Goal: Task Accomplishment & Management: Complete application form

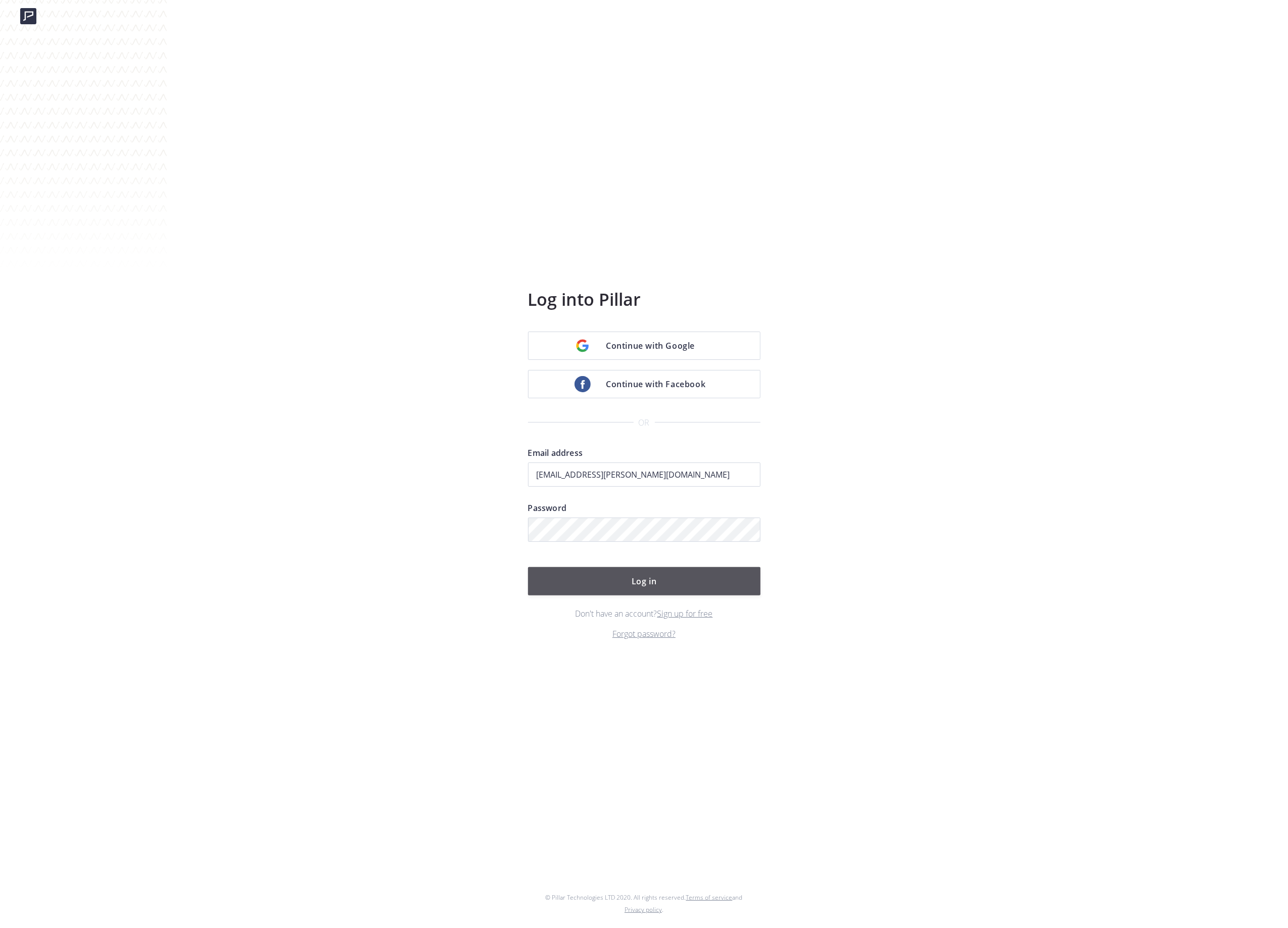
click at [628, 567] on button "Log in" at bounding box center [644, 581] width 233 height 28
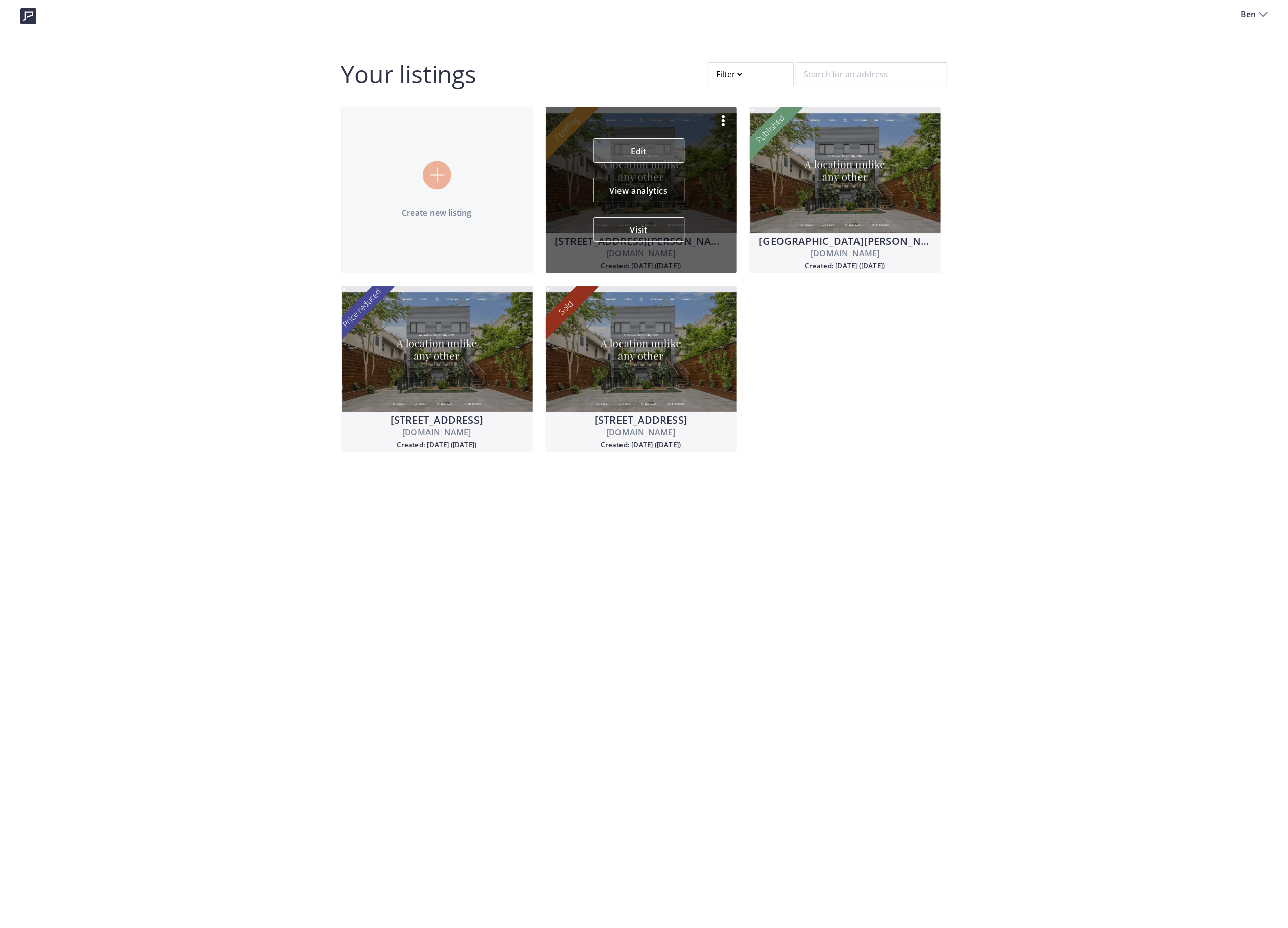
click at [638, 152] on link "Edit" at bounding box center [639, 150] width 91 height 24
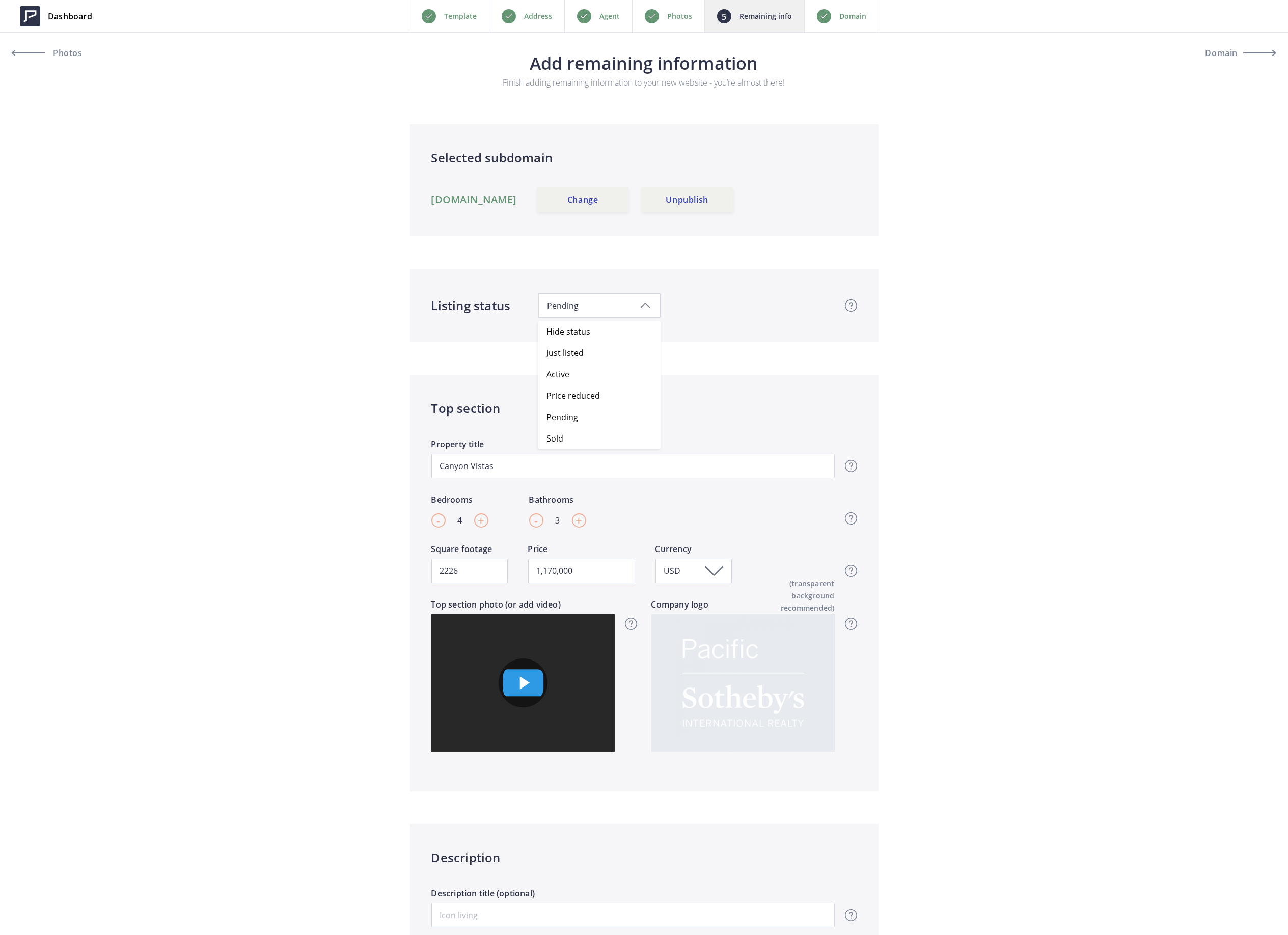
click at [571, 300] on span "Pending" at bounding box center [599, 305] width 105 height 11
click at [567, 432] on span "Sold" at bounding box center [603, 438] width 114 height 21
drag, startPoint x: 601, startPoint y: 570, endPoint x: 540, endPoint y: 571, distance: 61.0
click at [540, 571] on input "1,170,000" at bounding box center [581, 571] width 107 height 25
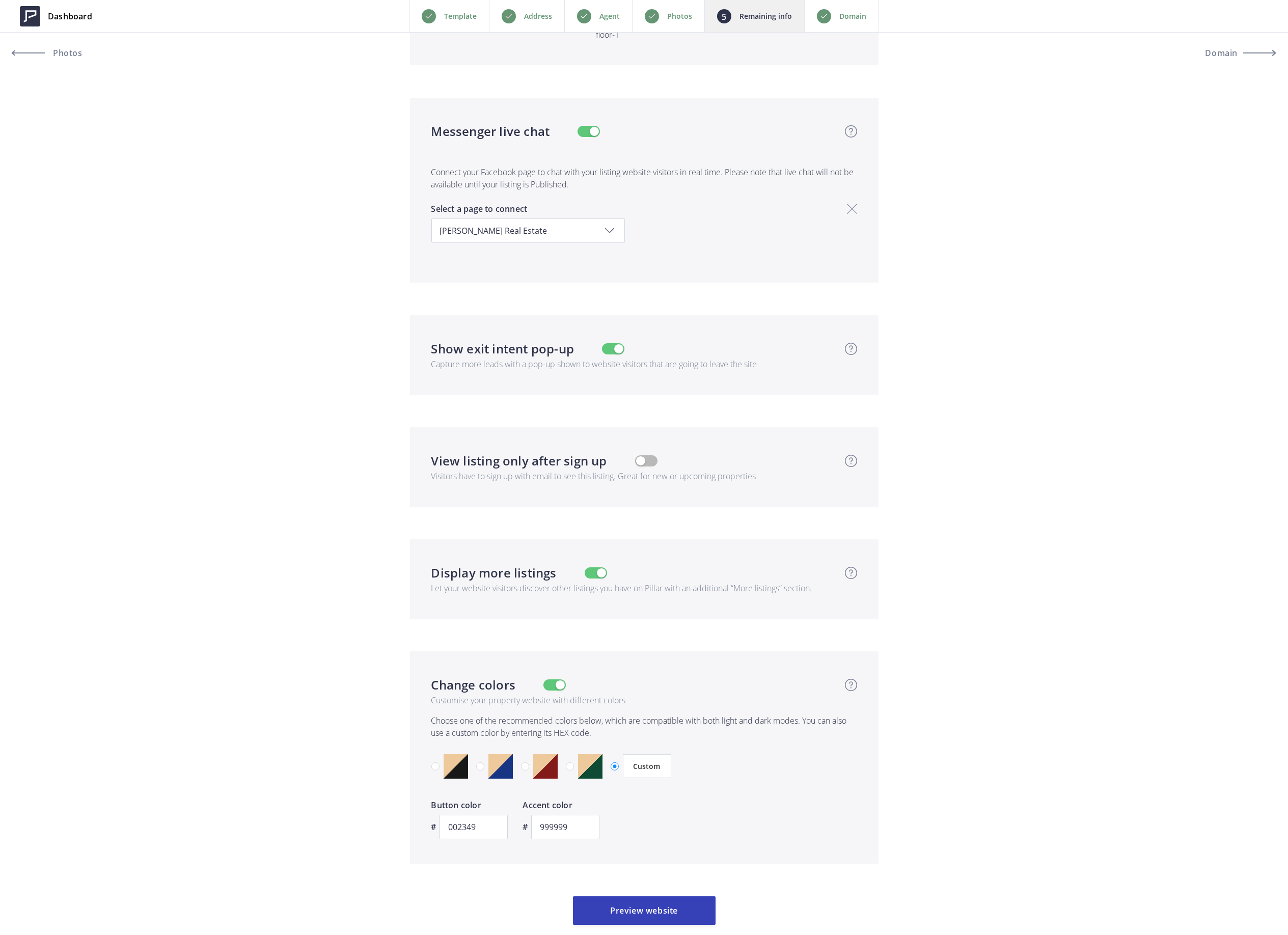
scroll to position [3123, 0]
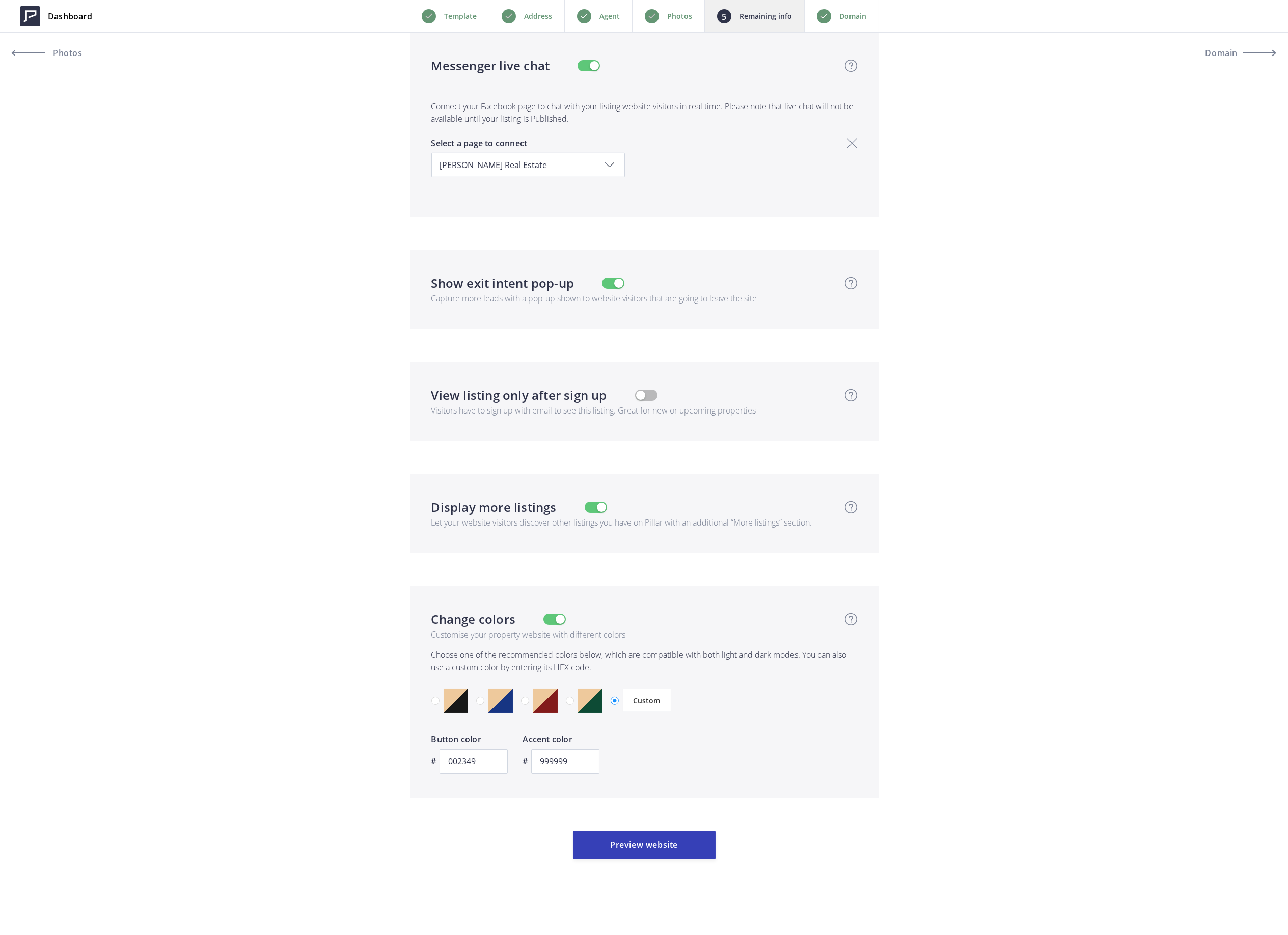
type input "1,150,000"
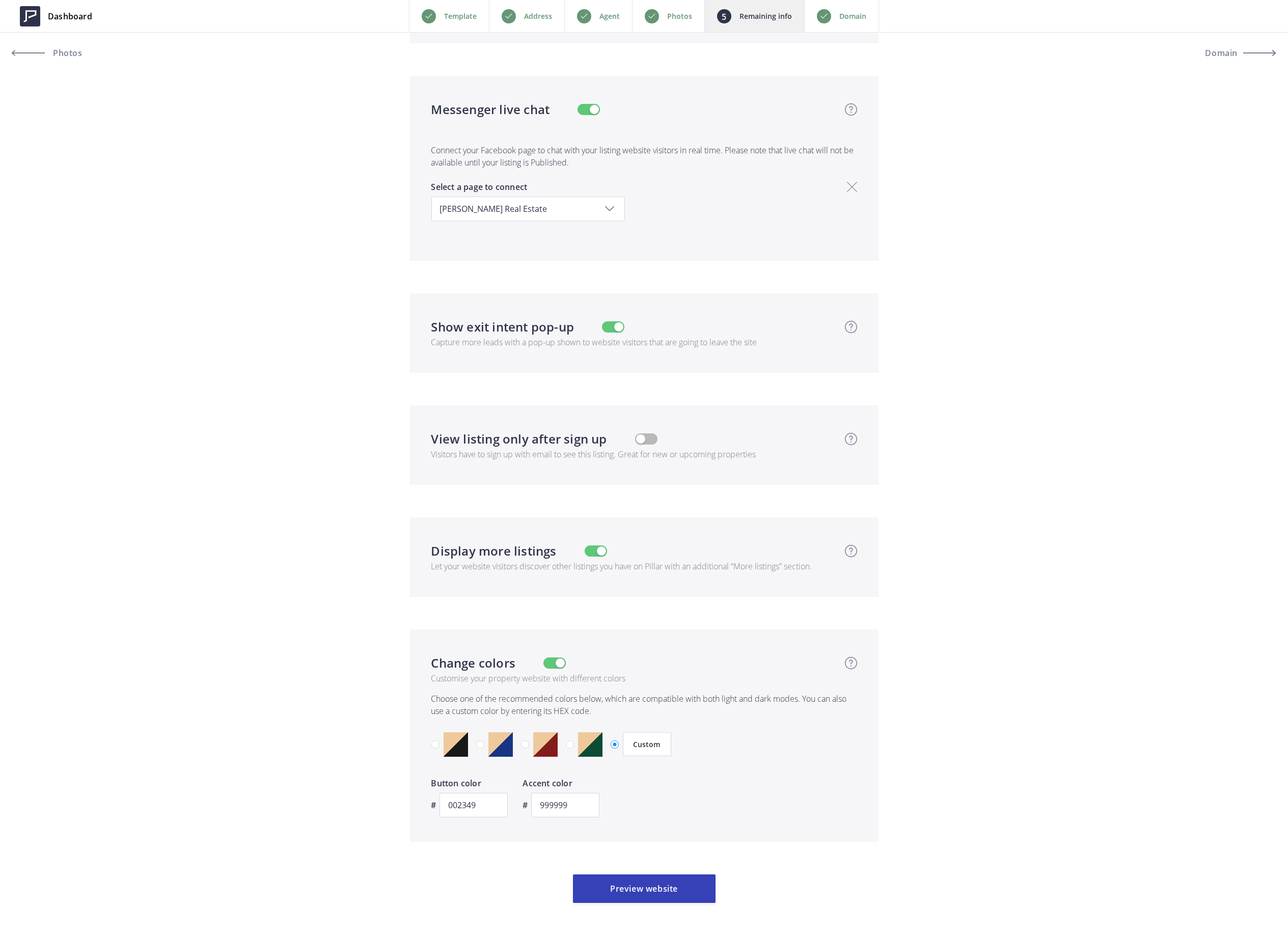
scroll to position [3055, 0]
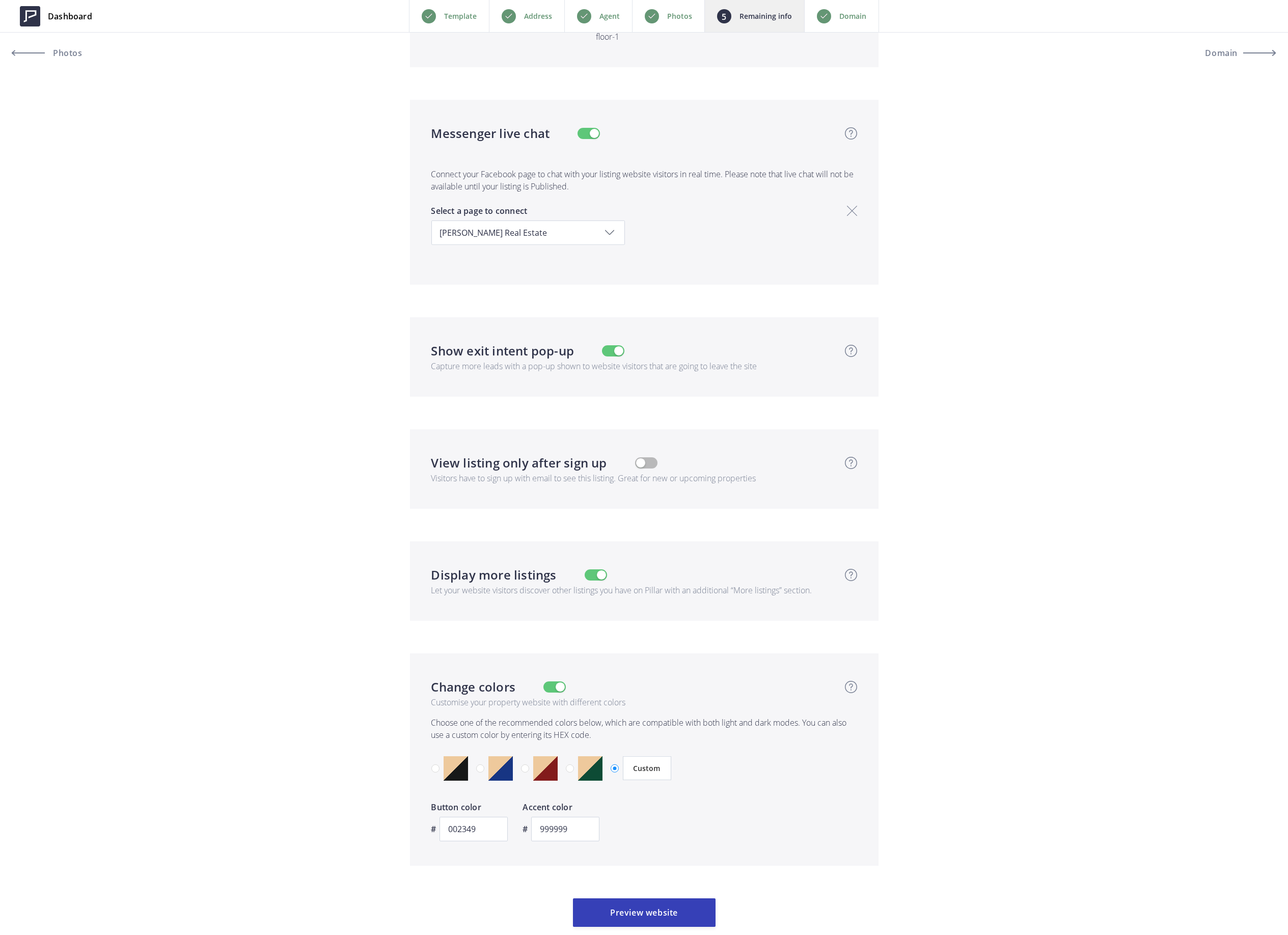
click at [610, 18] on p "Agent" at bounding box center [610, 16] width 21 height 12
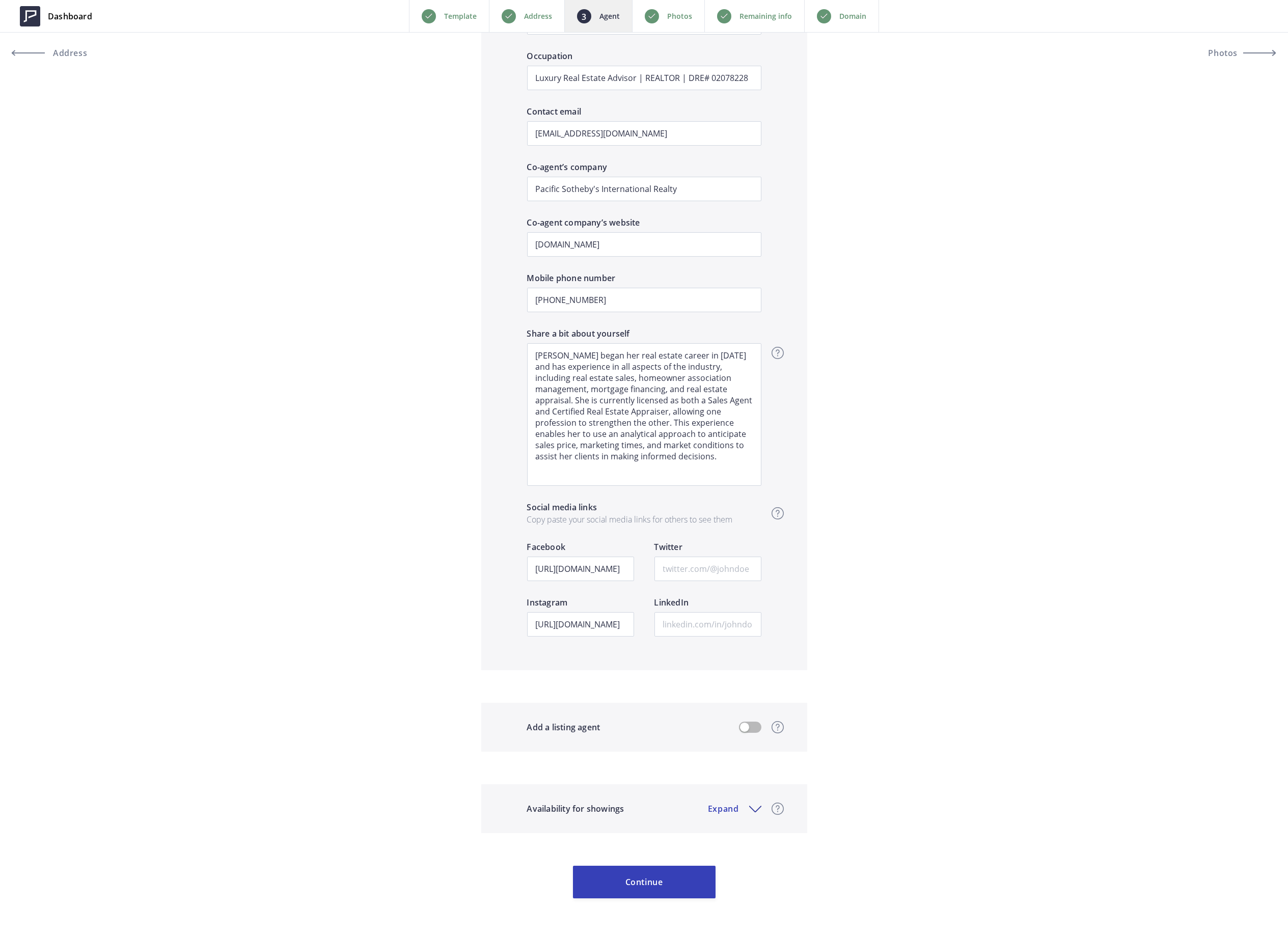
scroll to position [1200, 0]
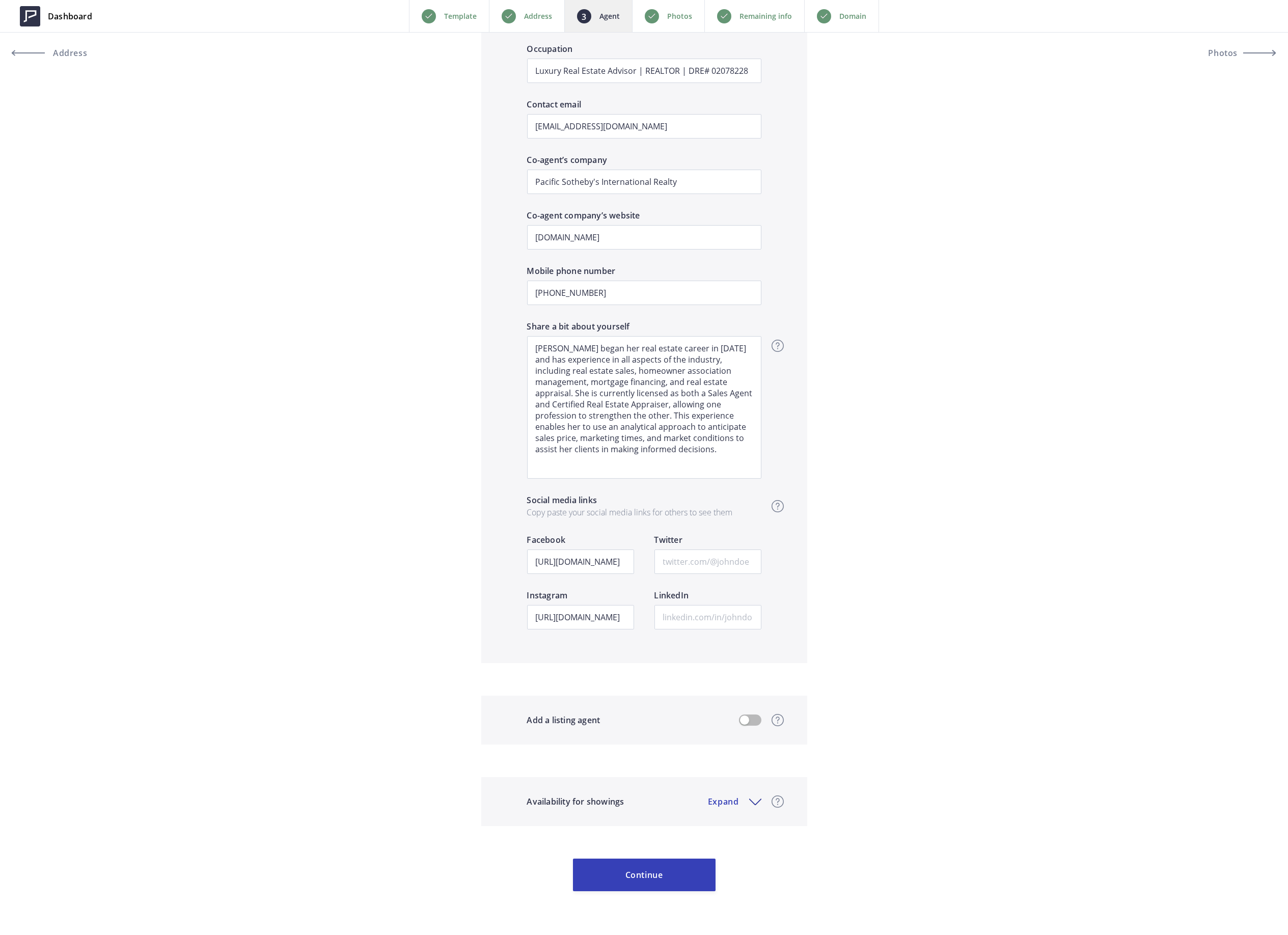
click at [541, 16] on p "Address" at bounding box center [538, 16] width 28 height 12
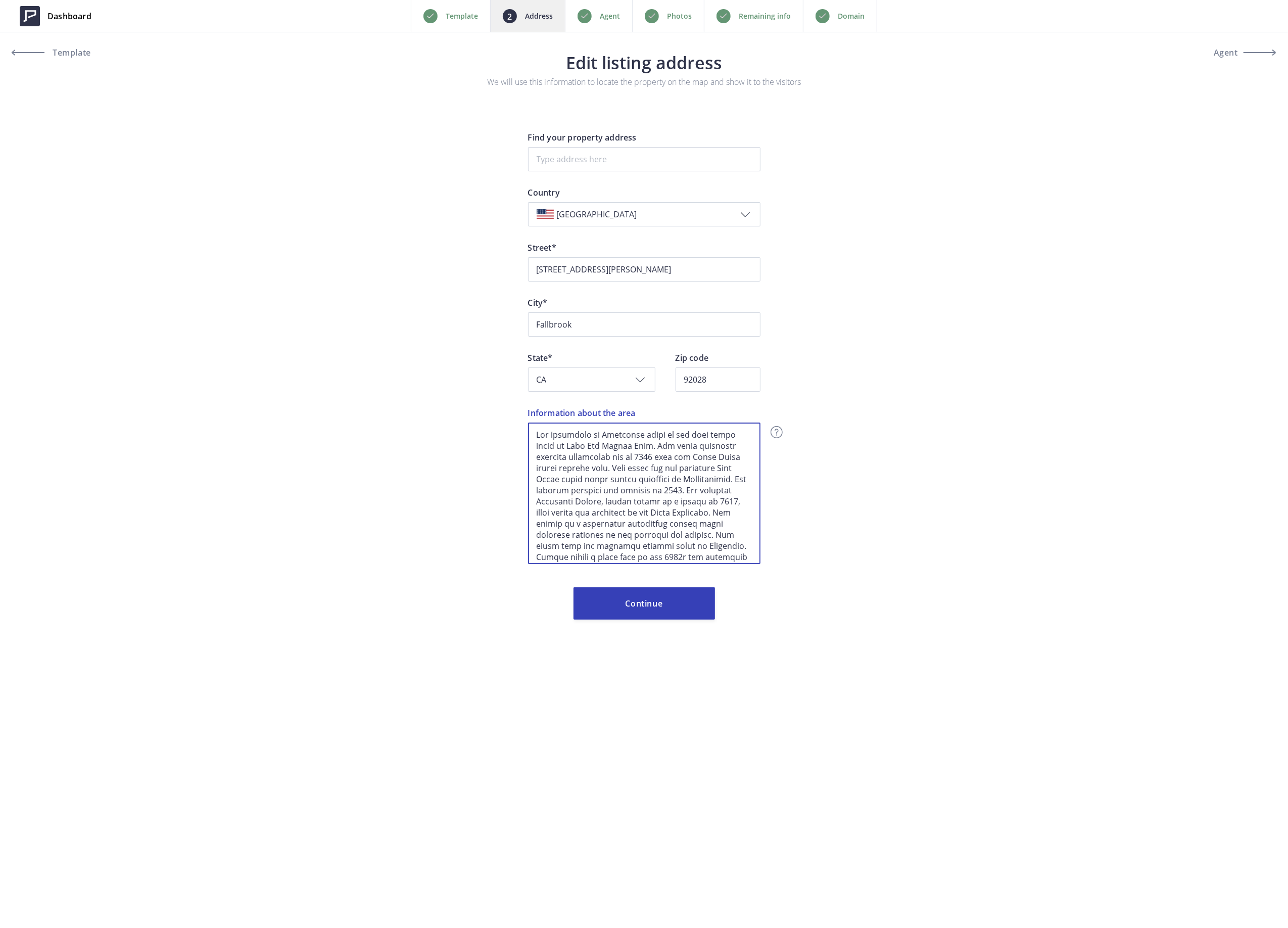
scroll to position [182, 0]
drag, startPoint x: 547, startPoint y: 432, endPoint x: 956, endPoint y: 735, distance: 509.0
click at [956, 735] on div "Dashboard Back Template Address Agent Photos Remaining info Domain Next Templat…" at bounding box center [644, 464] width 1288 height 928
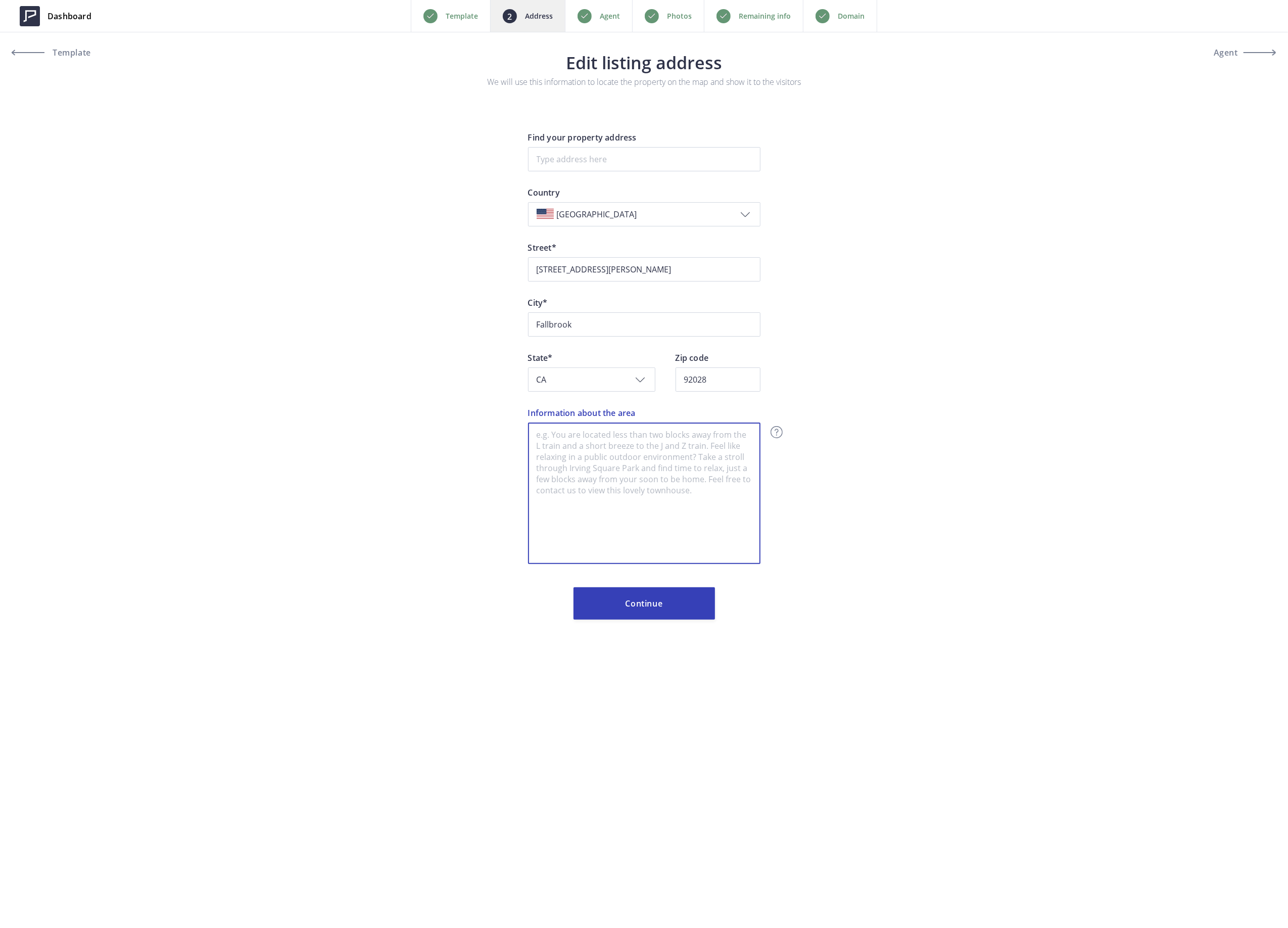
scroll to position [0, 0]
paste textarea "Welcome to Fallbrook, California Known as the “Avocado Capital of the World,” F…"
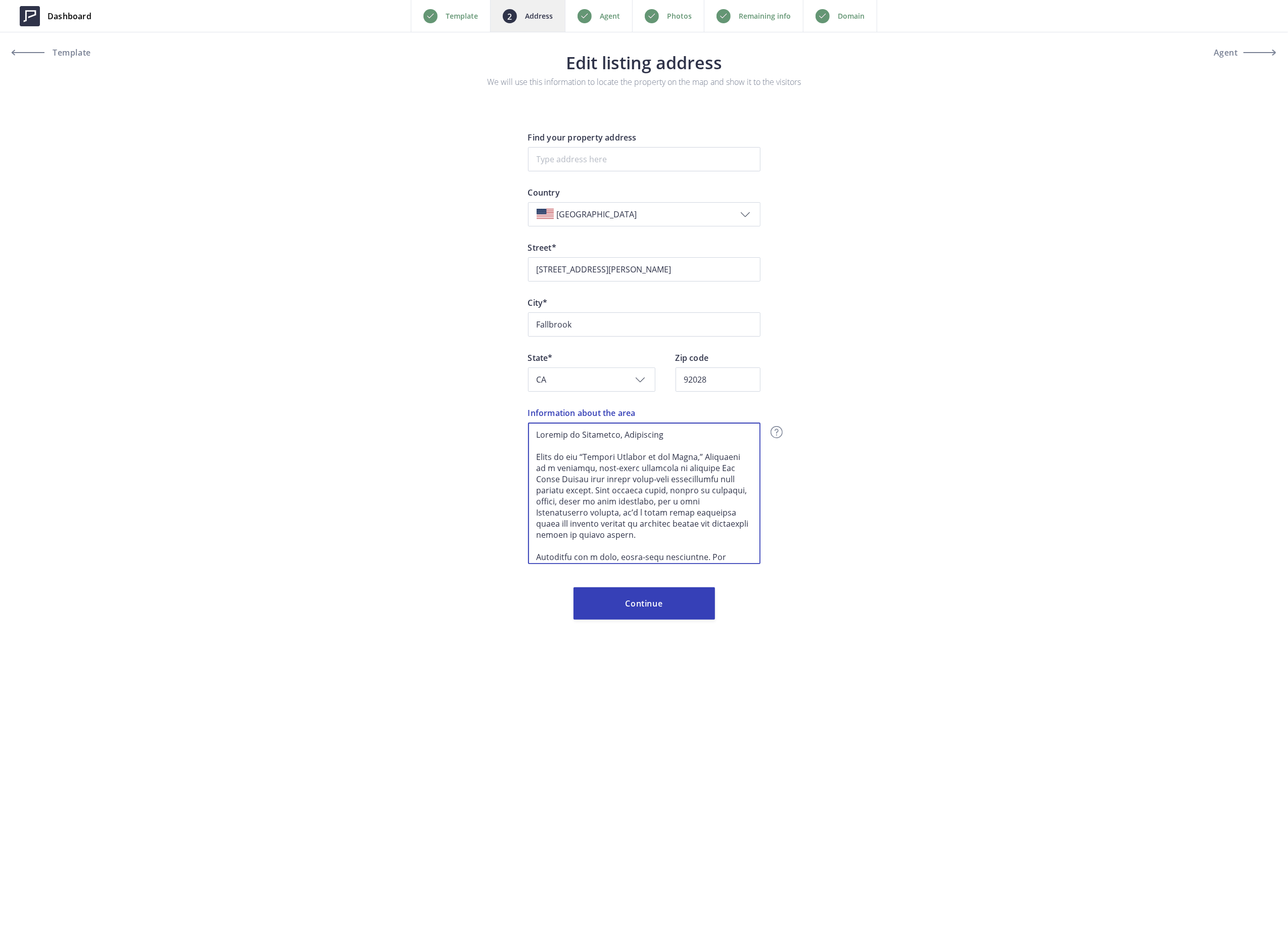
scroll to position [276, 0]
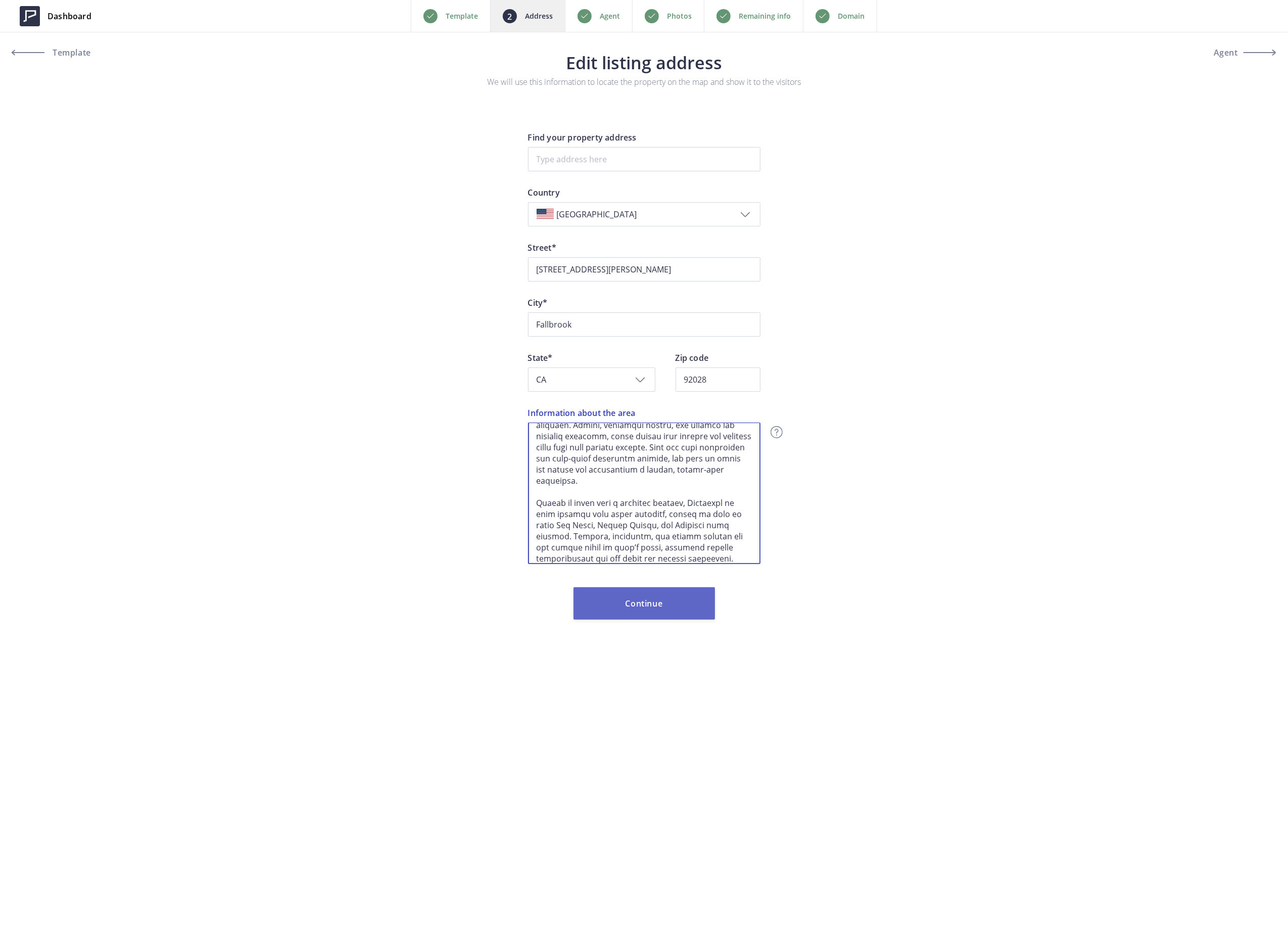
type textarea "Welcome to Fallbrook, California Known as the “Avocado Capital of the World,” F…"
click at [633, 603] on button "Continue" at bounding box center [644, 603] width 141 height 32
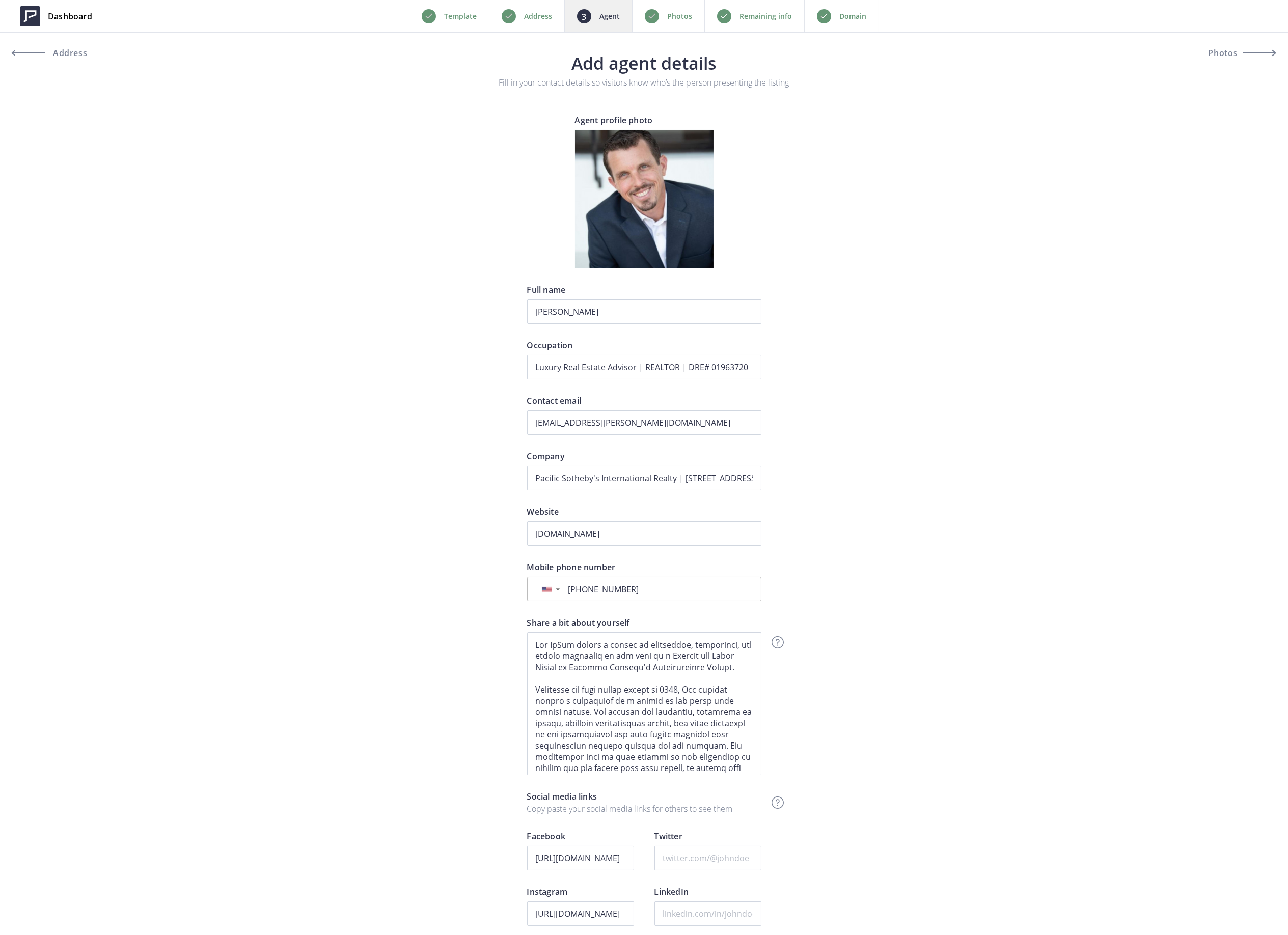
click at [845, 16] on p "Domain" at bounding box center [852, 16] width 27 height 12
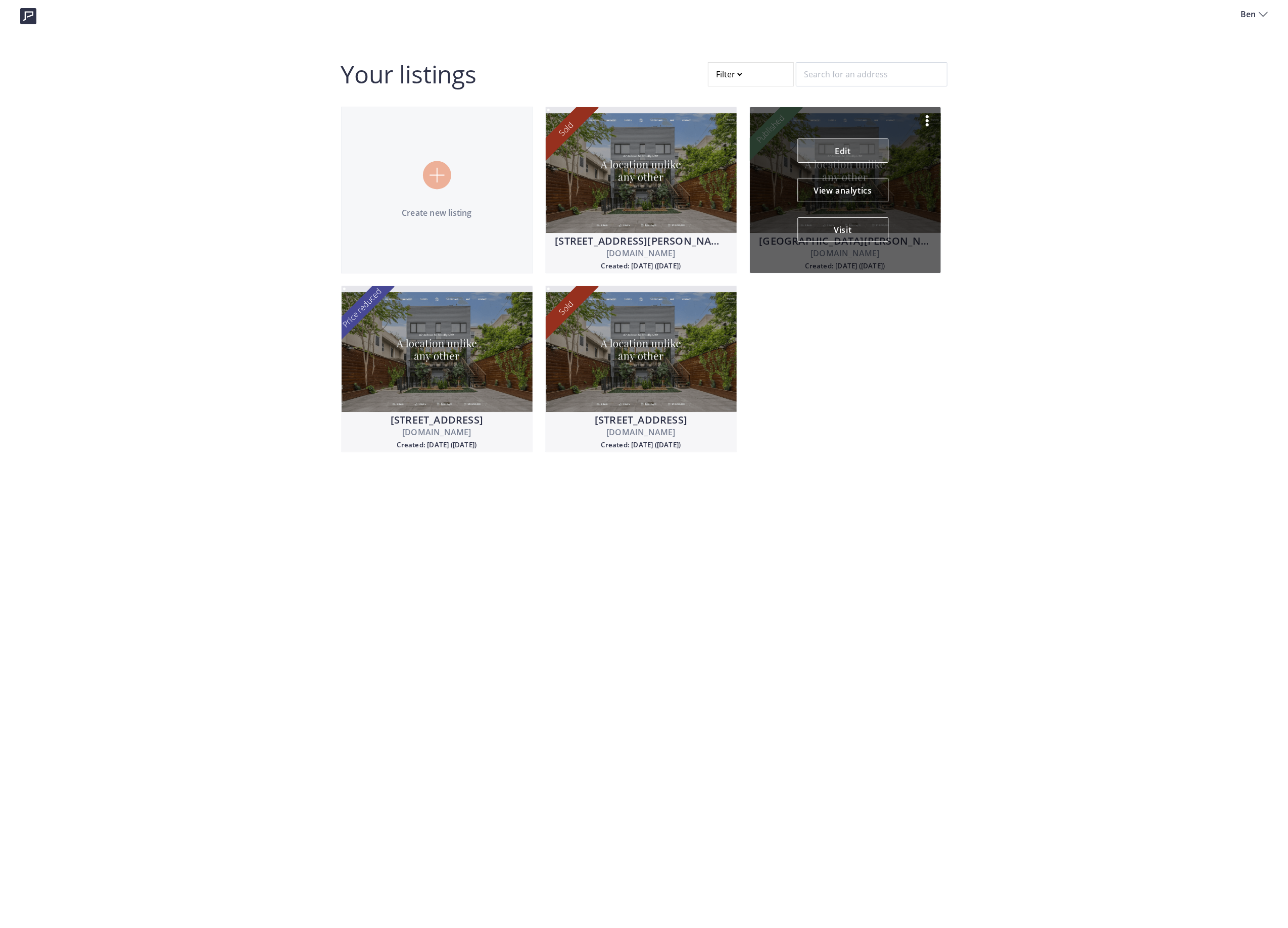
click at [833, 146] on link "Edit" at bounding box center [843, 150] width 91 height 24
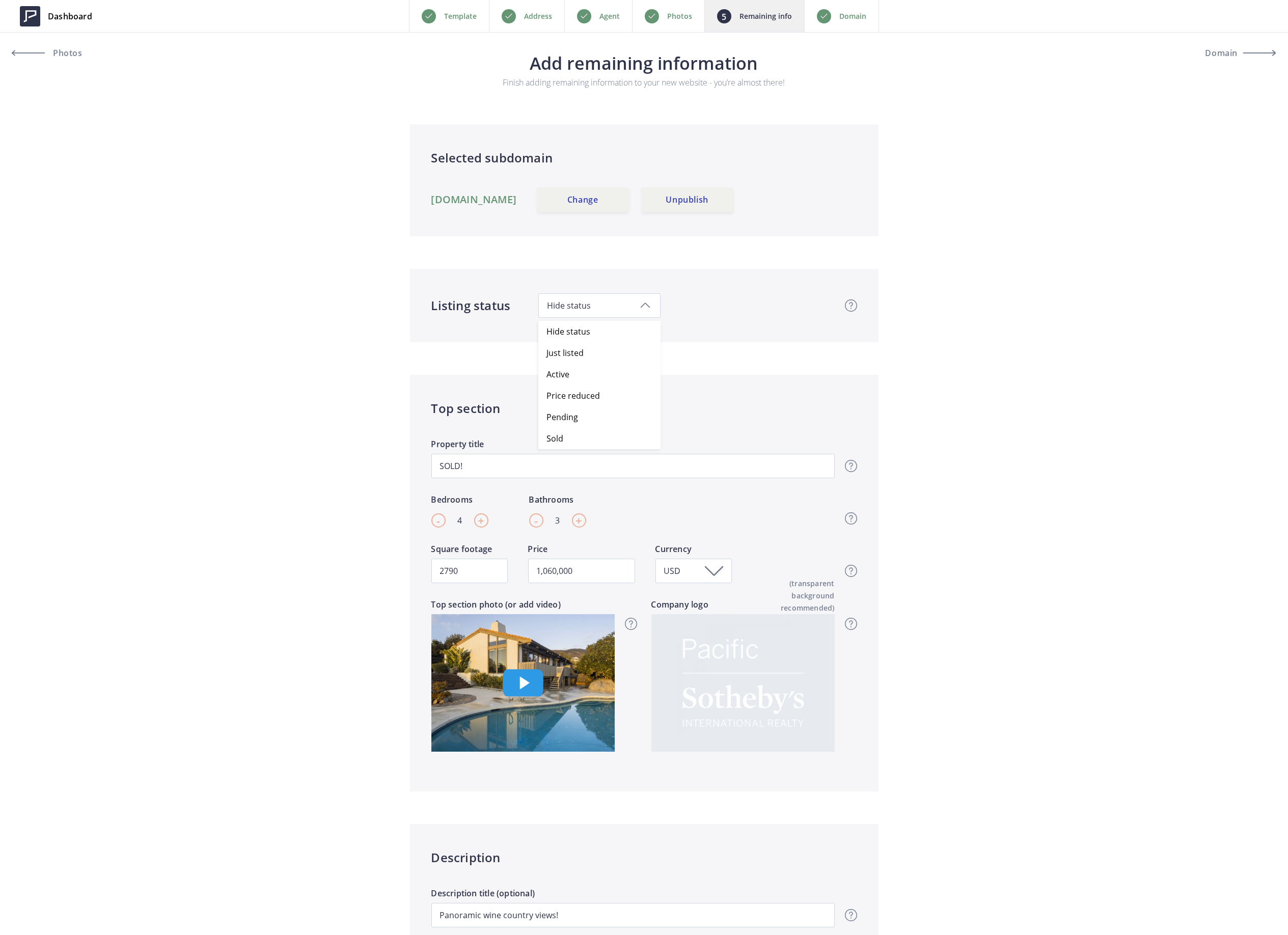
click at [583, 304] on span "Hide status" at bounding box center [599, 305] width 105 height 11
click at [573, 270] on div "Listing status Hide status Hide status Just listed Active Price reduced Pending…" at bounding box center [644, 305] width 468 height 73
click at [535, 18] on p "Address" at bounding box center [538, 16] width 28 height 12
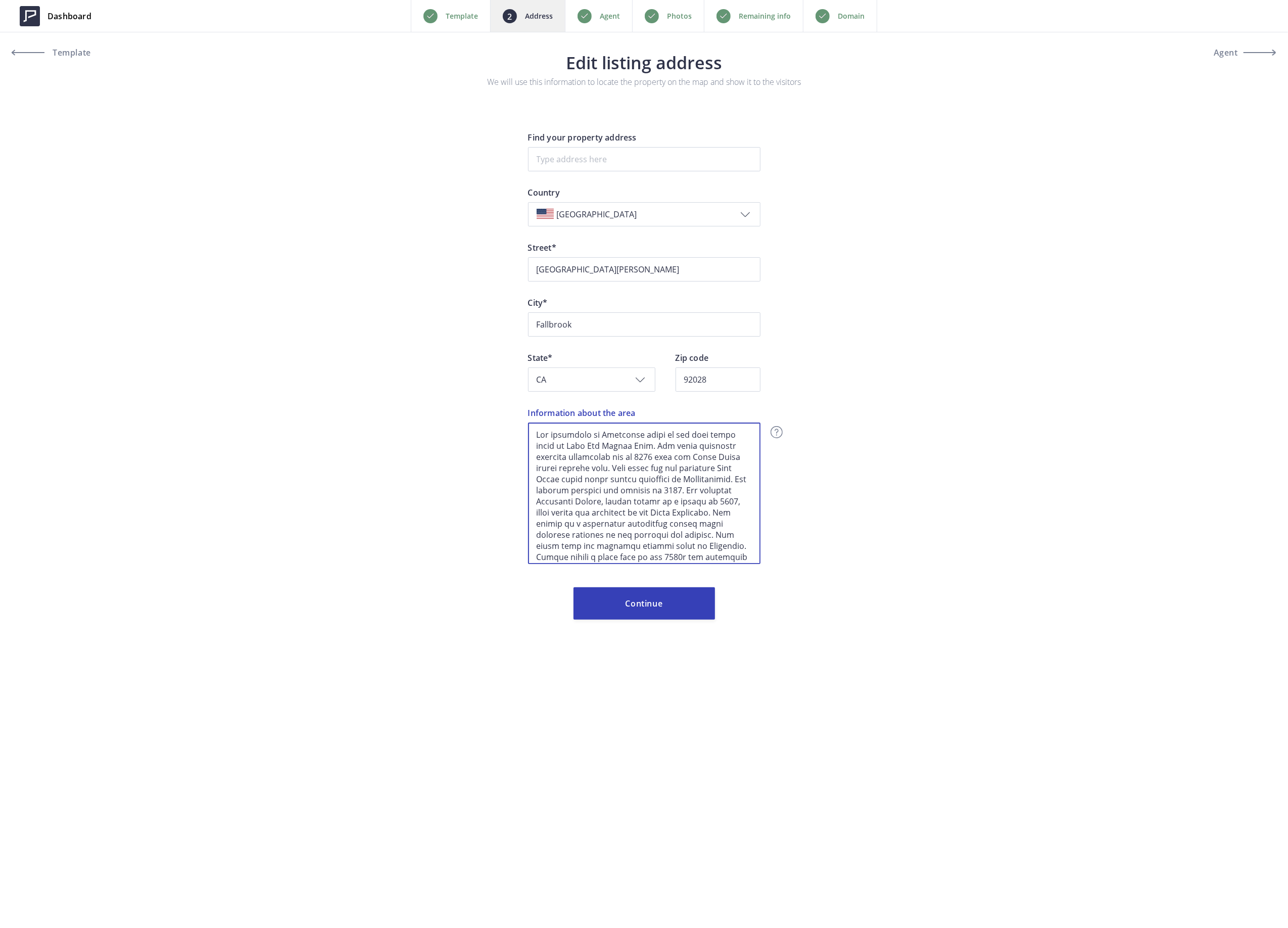
scroll to position [182, 0]
drag, startPoint x: 535, startPoint y: 431, endPoint x: 1117, endPoint y: 908, distance: 752.5
click at [1113, 904] on div "Dashboard Back Template Address Agent Photos Remaining info Domain Next Templat…" at bounding box center [644, 464] width 1288 height 928
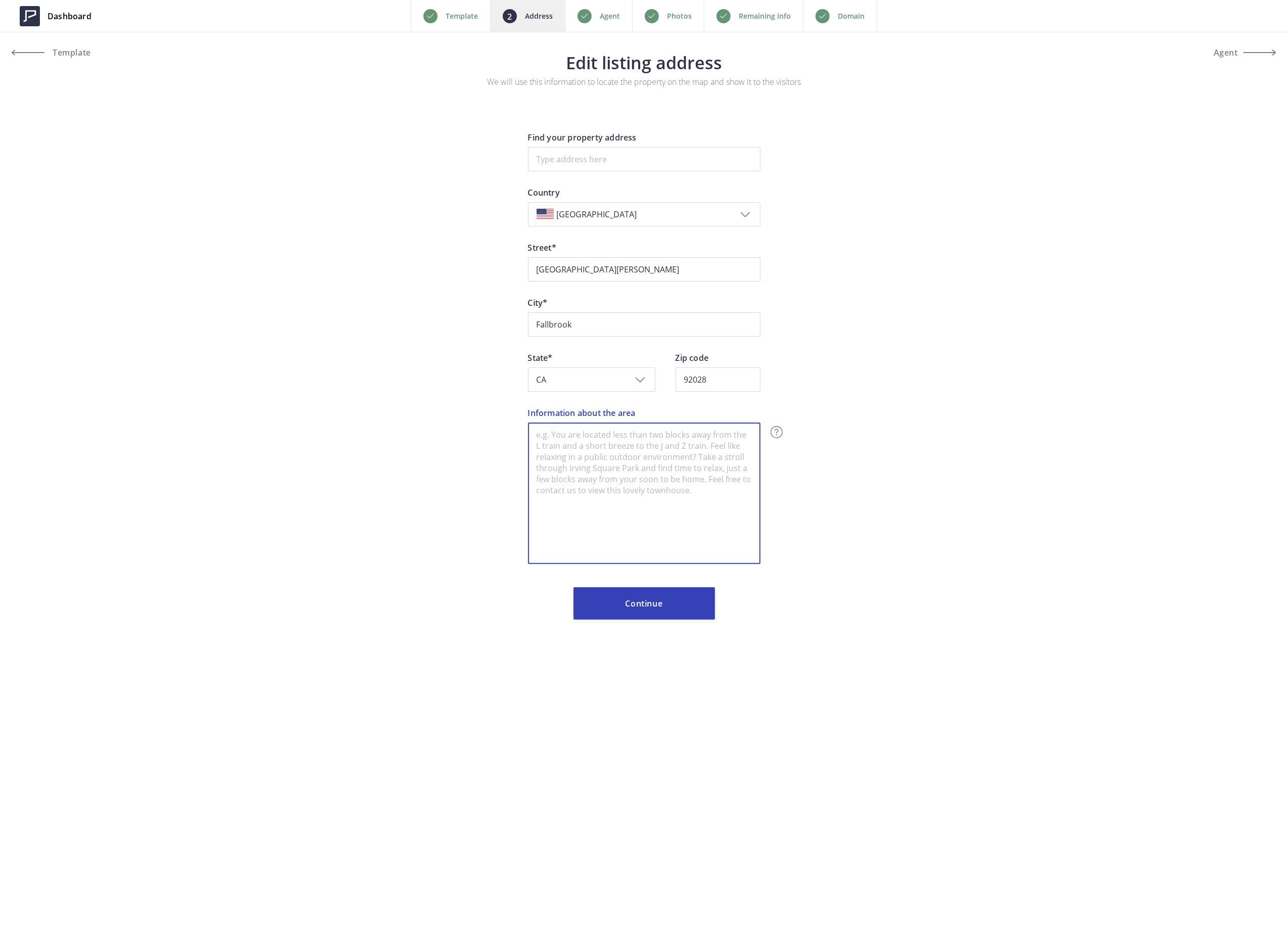
scroll to position [0, 0]
paste textarea "Welcome to Fallbrook, California Known as the “Avocado Capital of the World,” F…"
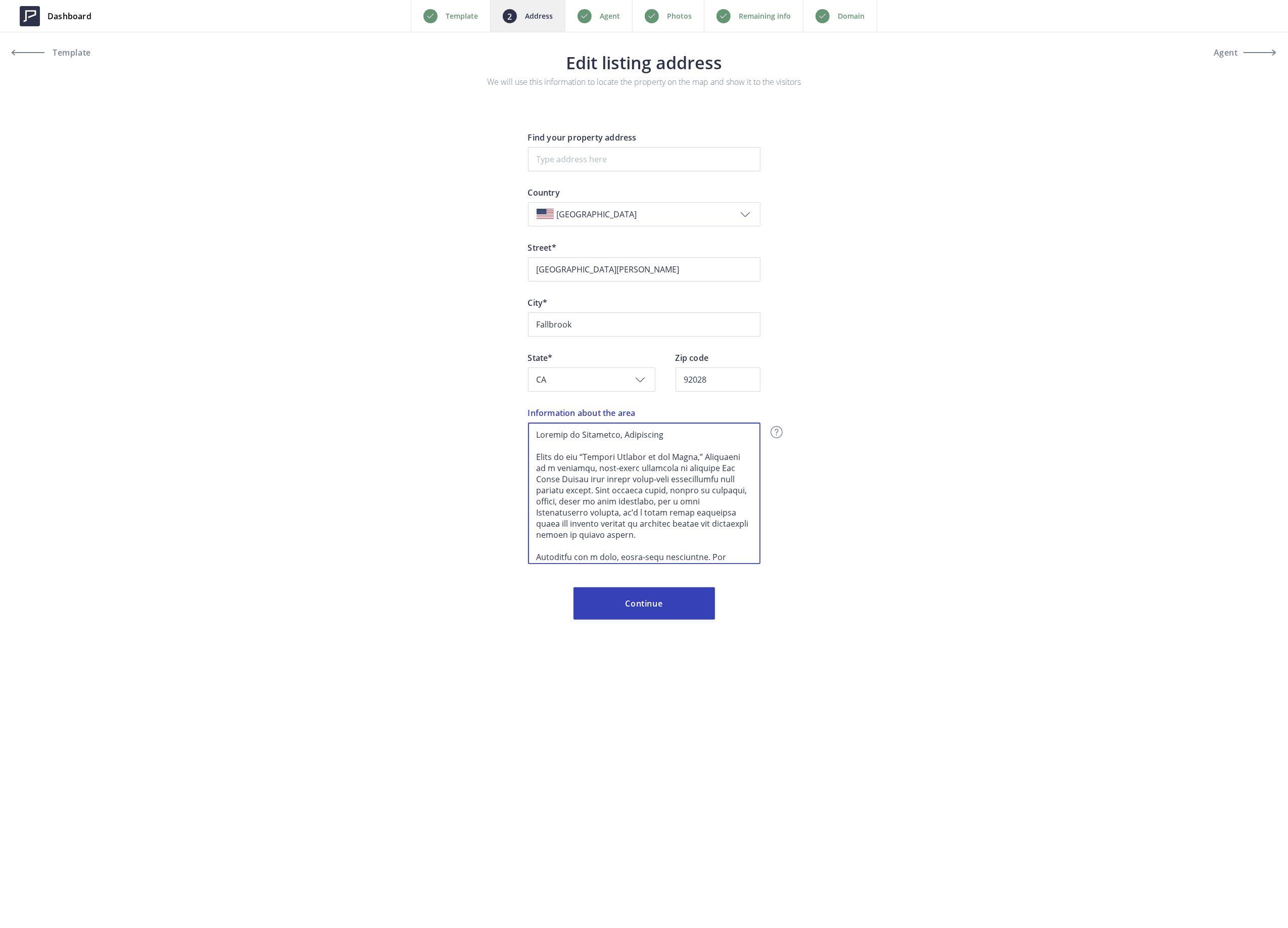
scroll to position [276, 0]
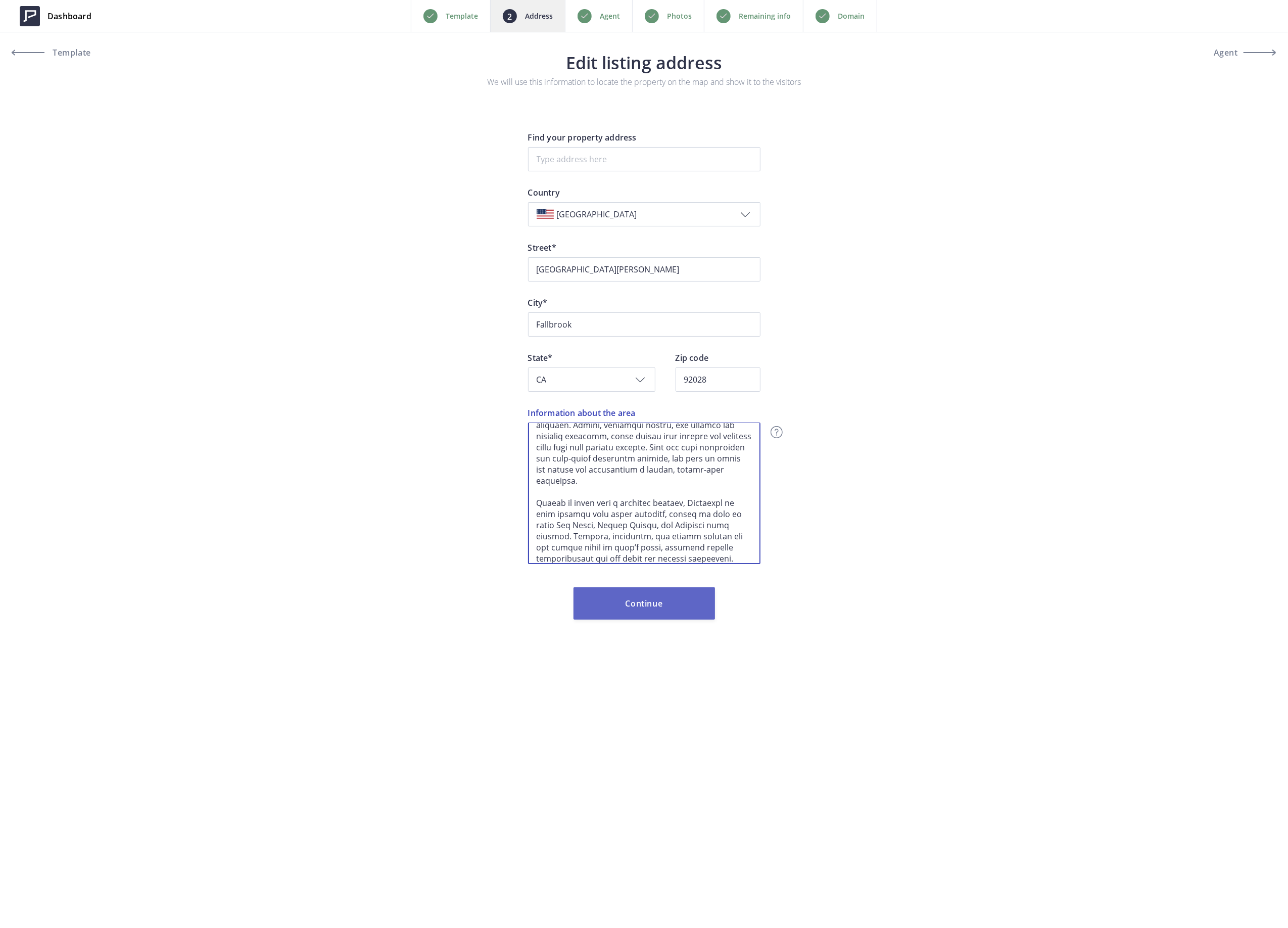
type textarea "Welcome to Fallbrook, California Known as the “Avocado Capital of the World,” F…"
click at [655, 608] on button "Continue" at bounding box center [644, 603] width 141 height 32
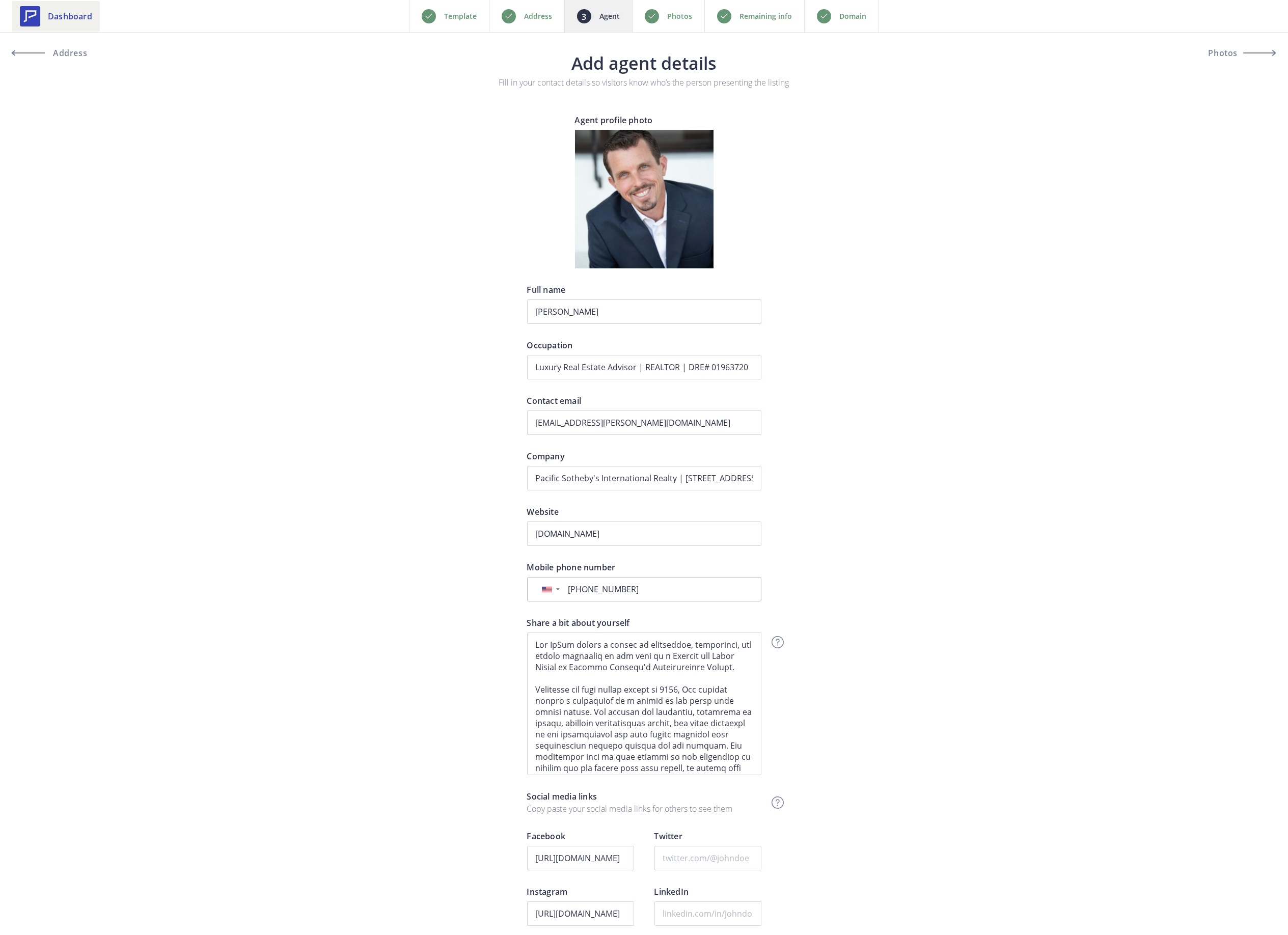
click at [34, 4] on link "Dashboard" at bounding box center [55, 16] width 88 height 30
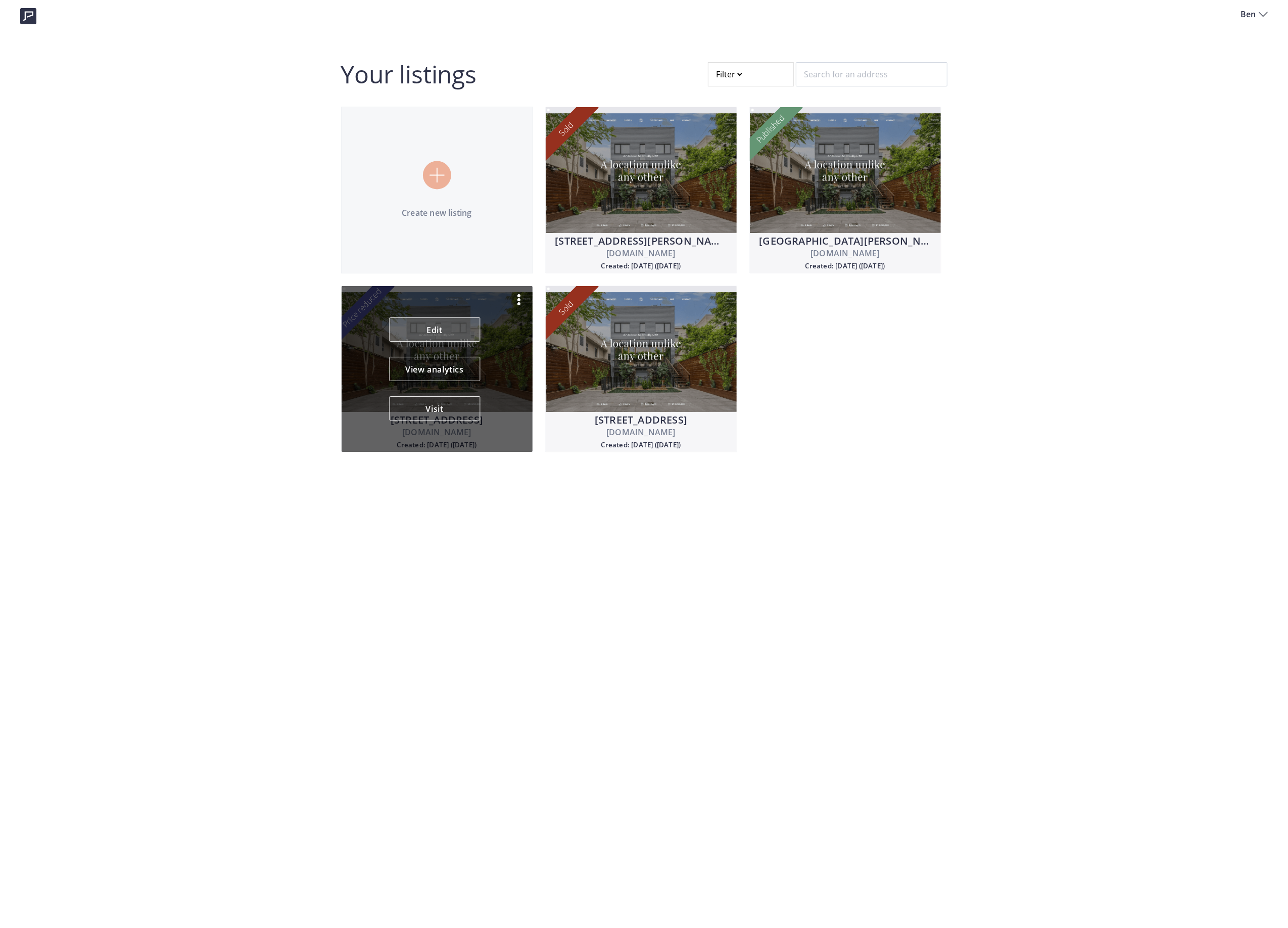
click at [431, 328] on link "Edit" at bounding box center [435, 329] width 91 height 24
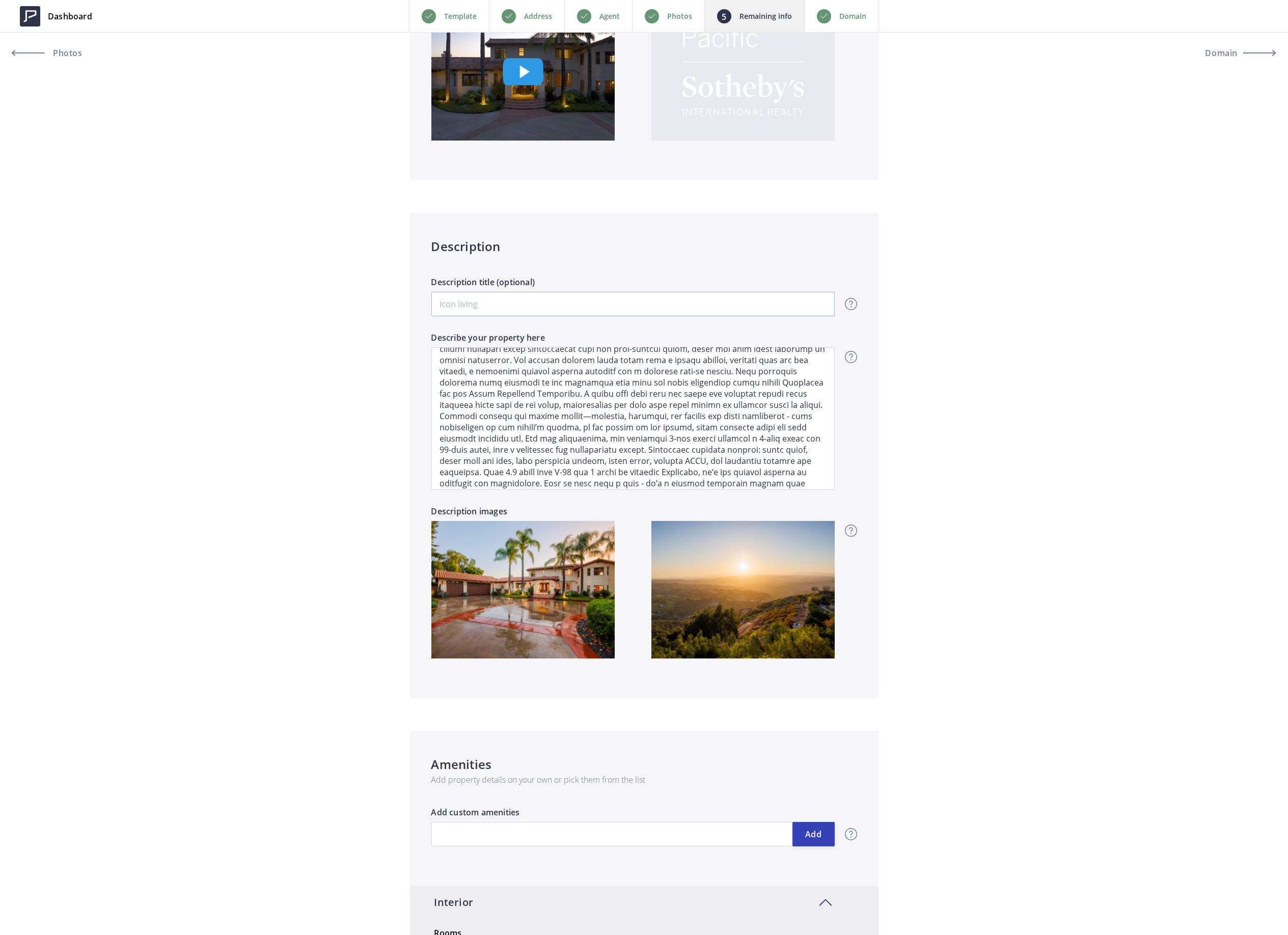
scroll to position [136, 0]
click at [532, 15] on p "Address" at bounding box center [538, 16] width 28 height 12
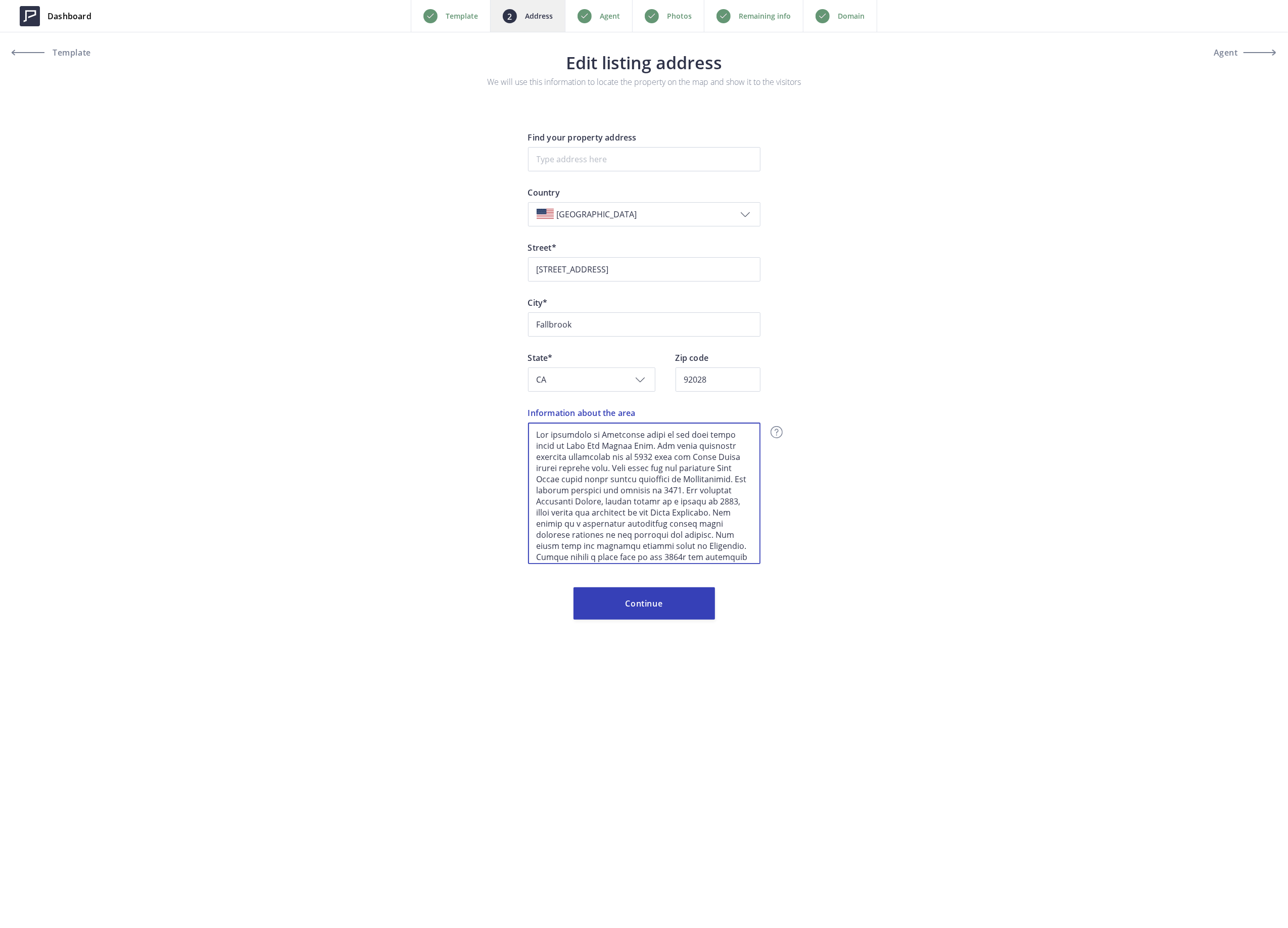
scroll to position [182, 0]
drag, startPoint x: 535, startPoint y: 431, endPoint x: 1129, endPoint y: 901, distance: 757.5
click at [1121, 899] on div "Dashboard Back Template Address Agent Photos Remaining info Domain Next Templat…" at bounding box center [644, 464] width 1288 height 928
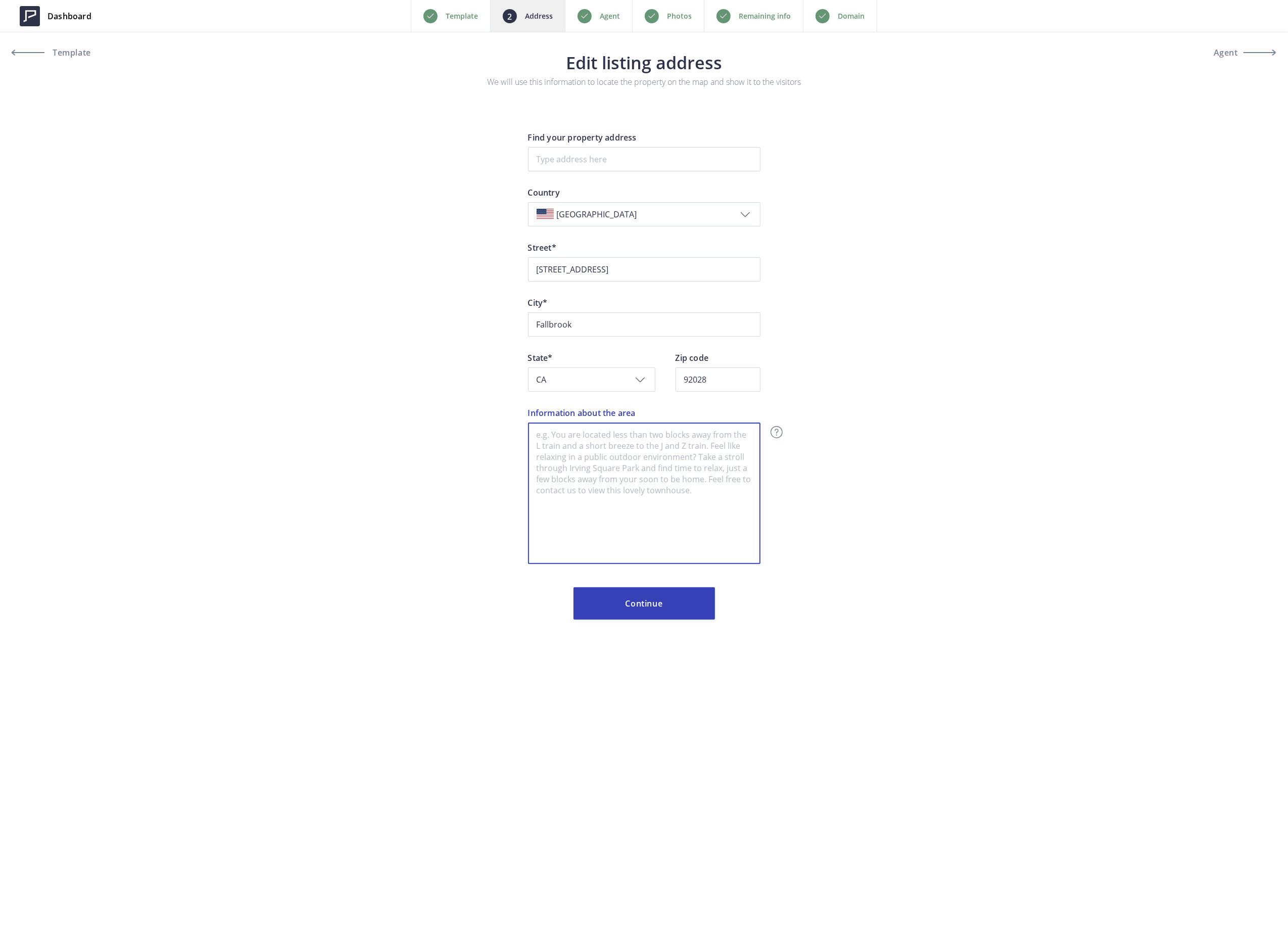
scroll to position [0, 0]
paste textarea "Loremip do Sitametco, Adipiscing Elits do eiu “Tempori Utlabor et dol Magna,” A…"
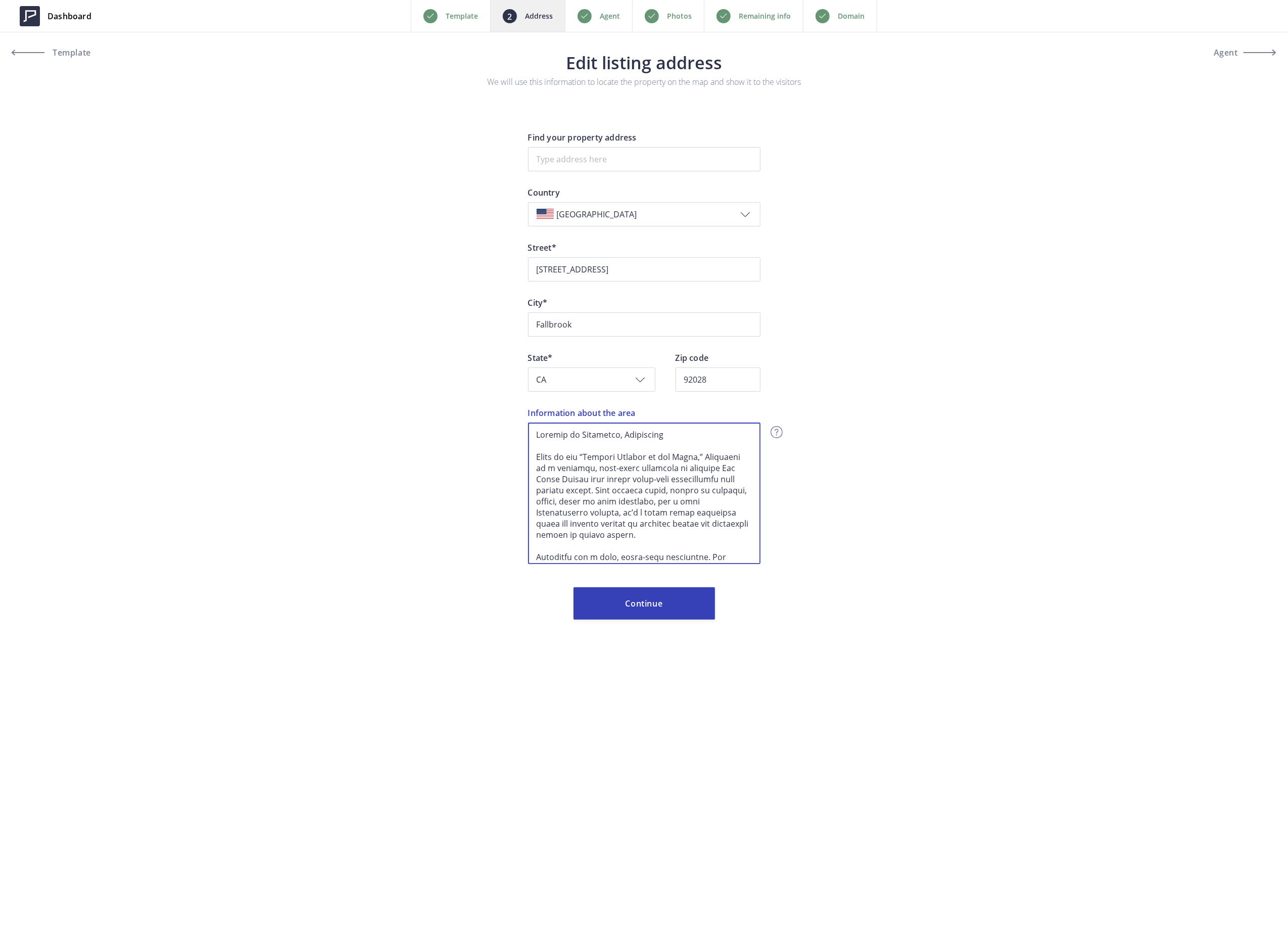
scroll to position [276, 0]
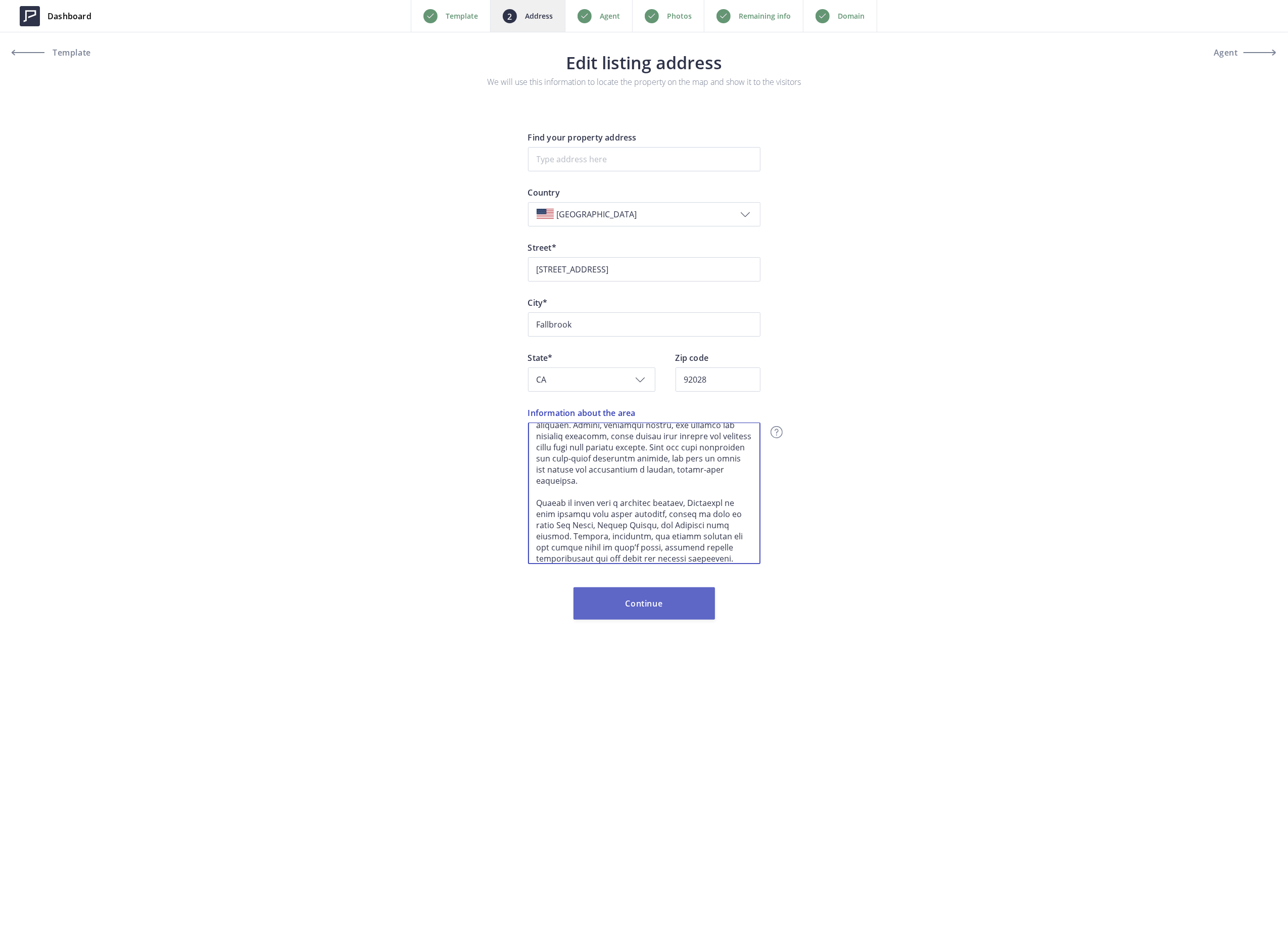
type textarea "Loremip do Sitametco, Adipiscing Elits do eiu “Tempori Utlabor et dol Magna,” A…"
click at [661, 605] on button "Continue" at bounding box center [644, 603] width 141 height 32
